Goal: Transaction & Acquisition: Purchase product/service

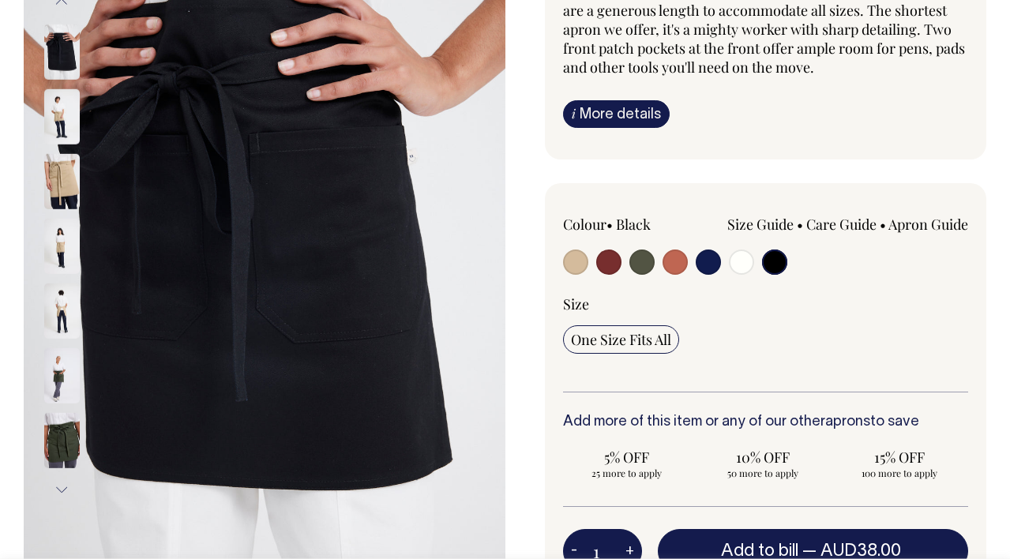
click at [60, 204] on img at bounding box center [62, 180] width 36 height 55
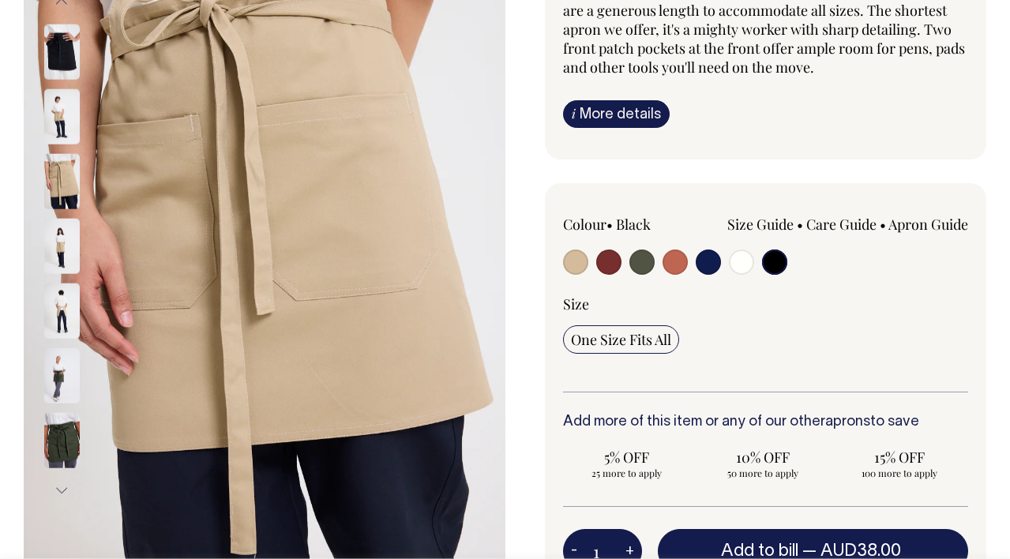
scroll to position [221, 0]
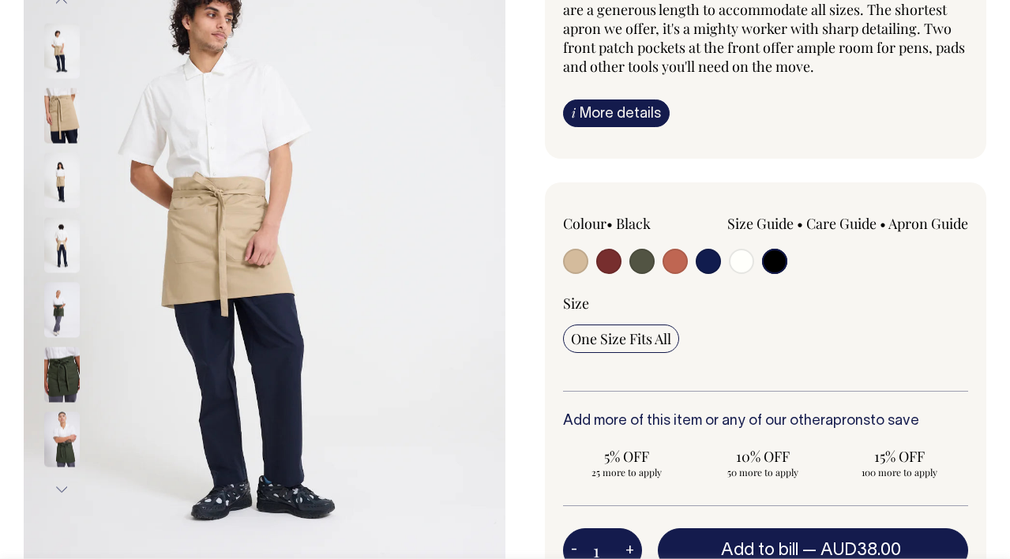
click at [44, 390] on img at bounding box center [62, 374] width 36 height 55
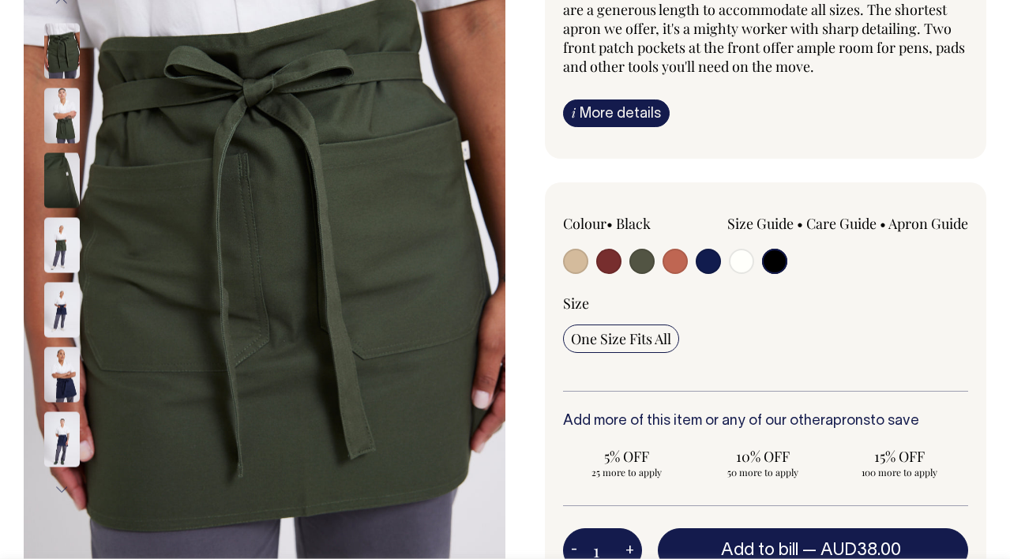
click at [734, 264] on input "radio" at bounding box center [741, 261] width 25 height 25
radio input "true"
select select "Off-White"
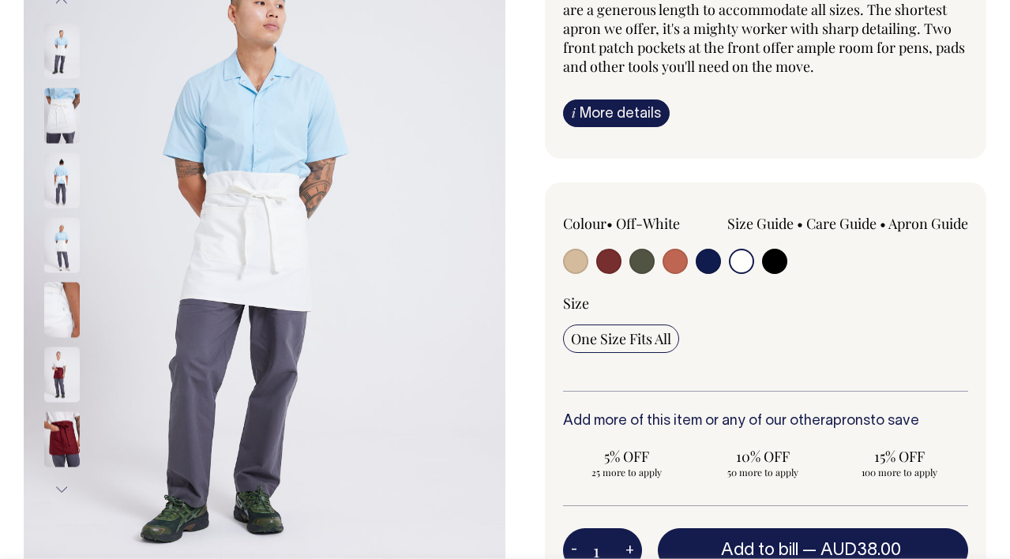
click at [583, 267] on input "radio" at bounding box center [575, 261] width 25 height 25
radio input "true"
select select "Khaki"
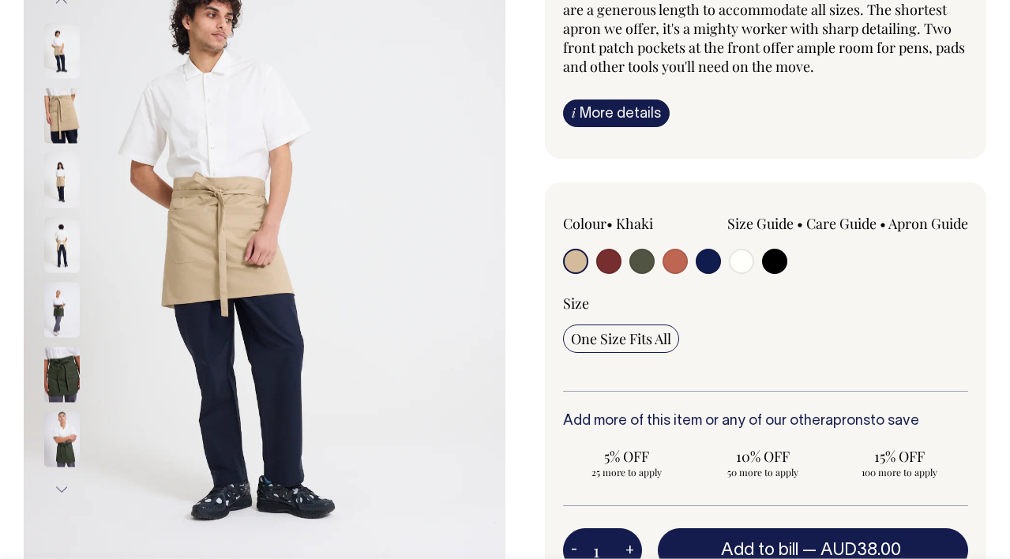
click at [788, 268] on div "Colour • Khaki Size Guide" at bounding box center [766, 246] width 406 height 64
click at [776, 261] on input "radio" at bounding box center [774, 261] width 25 height 25
radio input "true"
select select "Black"
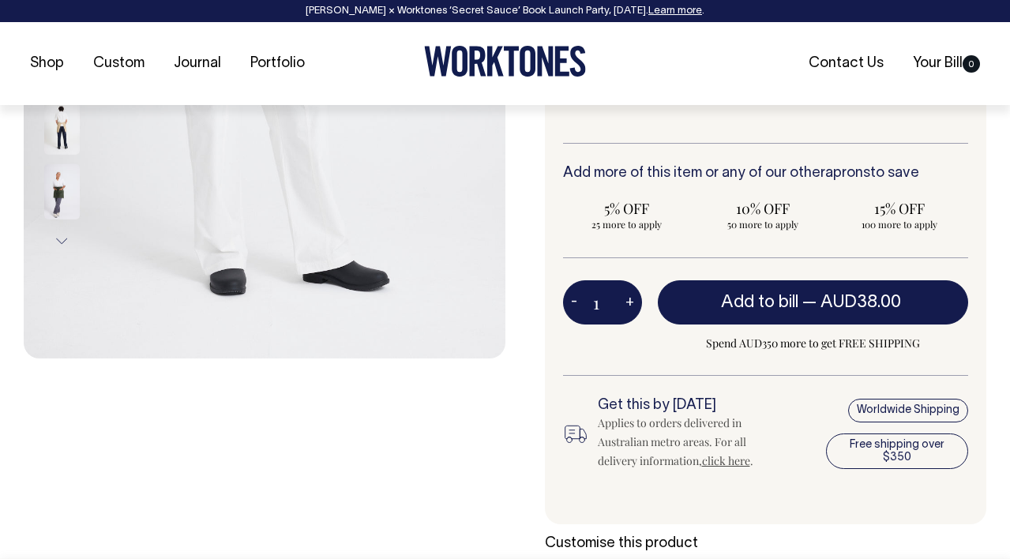
scroll to position [470, 0]
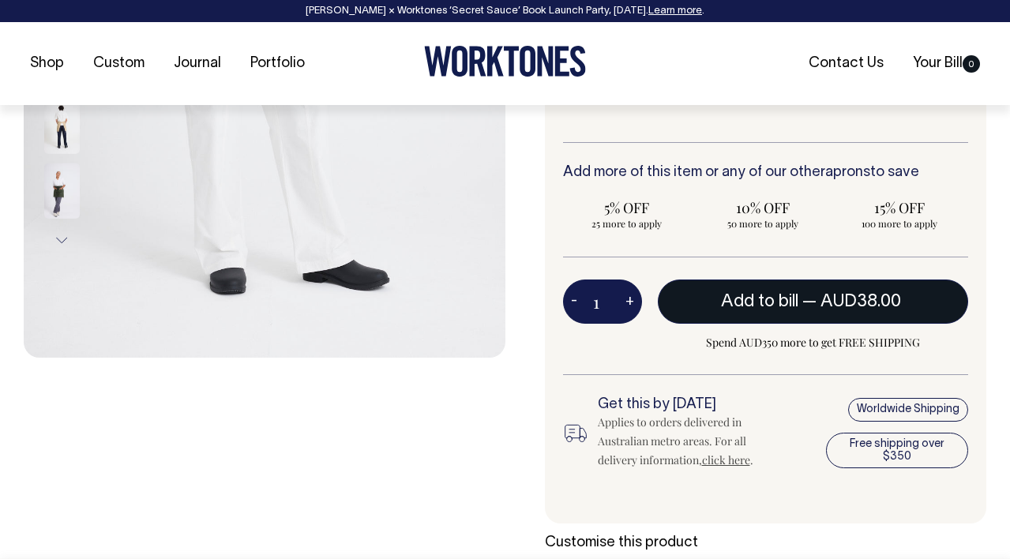
click at [784, 296] on span "Add to bill" at bounding box center [759, 302] width 77 height 16
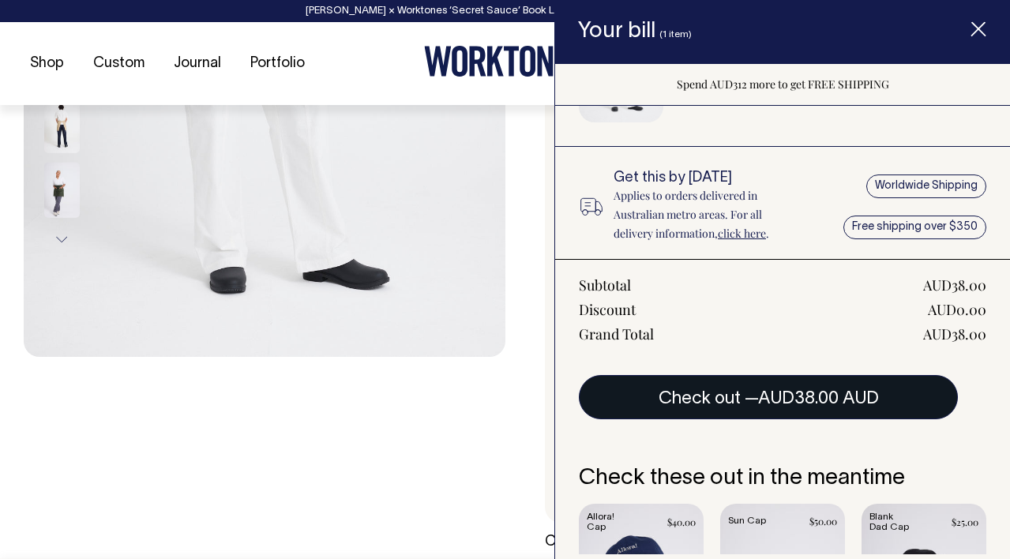
scroll to position [121, 0]
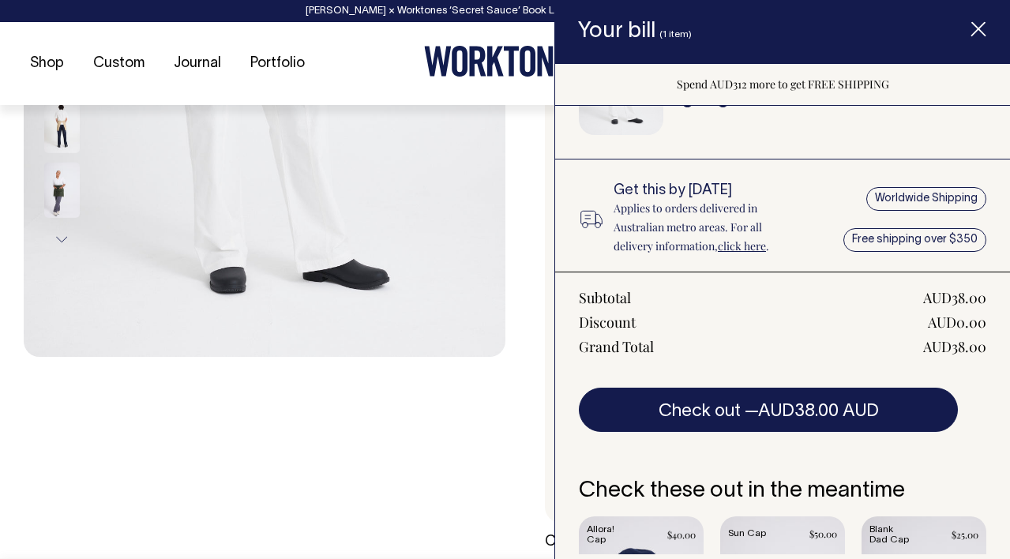
click at [480, 411] on div "Previous Next" at bounding box center [265, 122] width 482 height 976
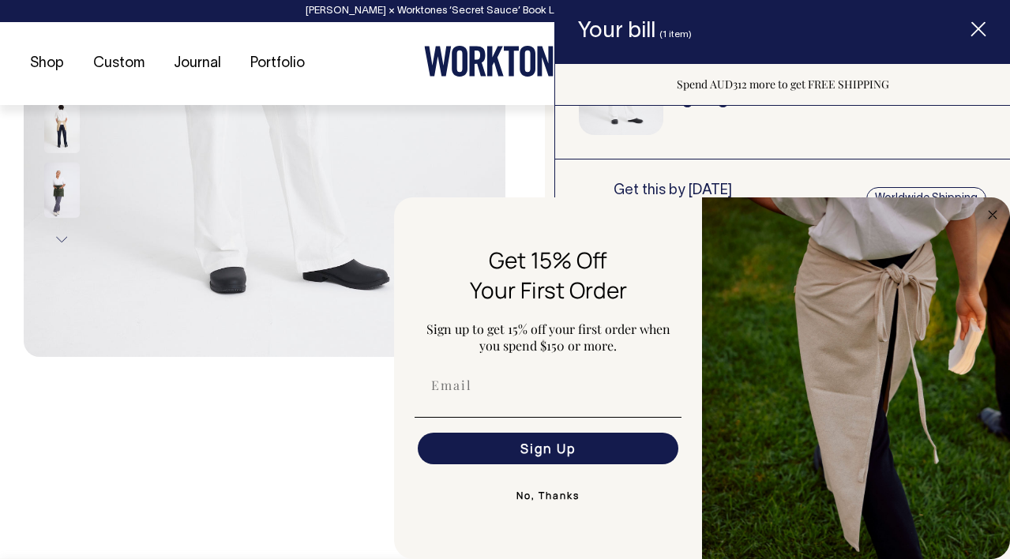
click at [977, 25] on icon "Item added to your cart" at bounding box center [978, 30] width 16 height 16
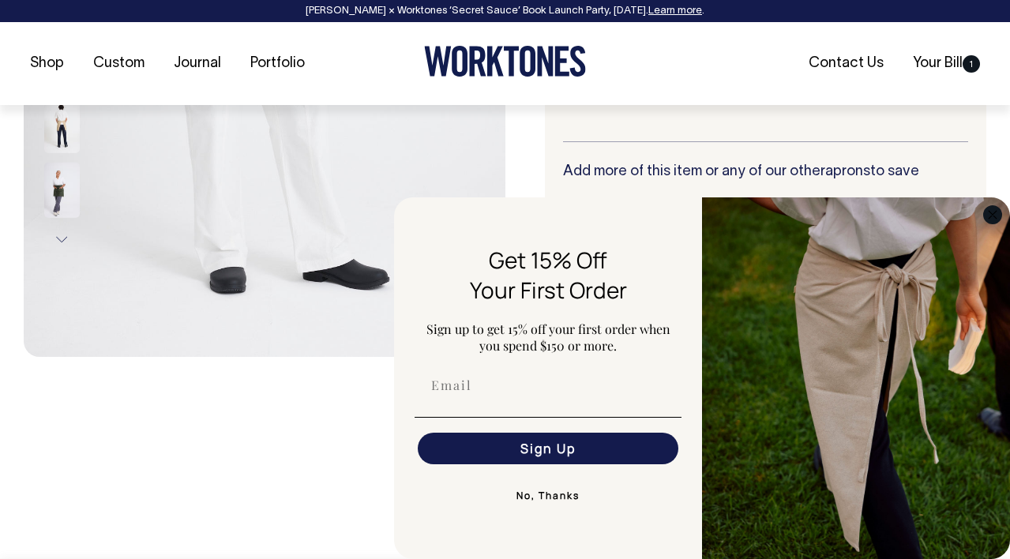
click at [996, 216] on circle "Close dialog" at bounding box center [993, 214] width 18 height 18
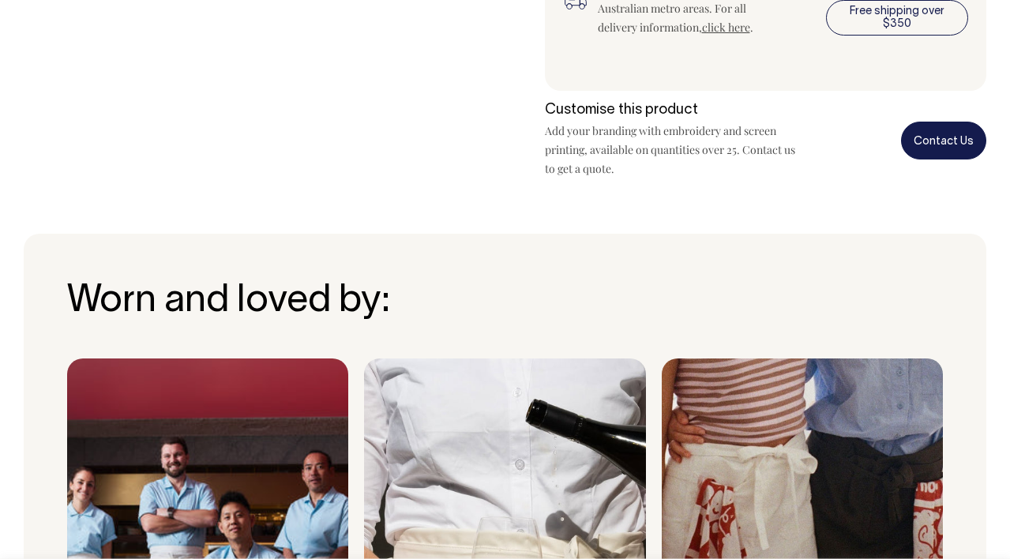
scroll to position [902, 0]
click at [940, 142] on link "Contact Us" at bounding box center [943, 140] width 85 height 37
